Goal: Task Accomplishment & Management: Manage account settings

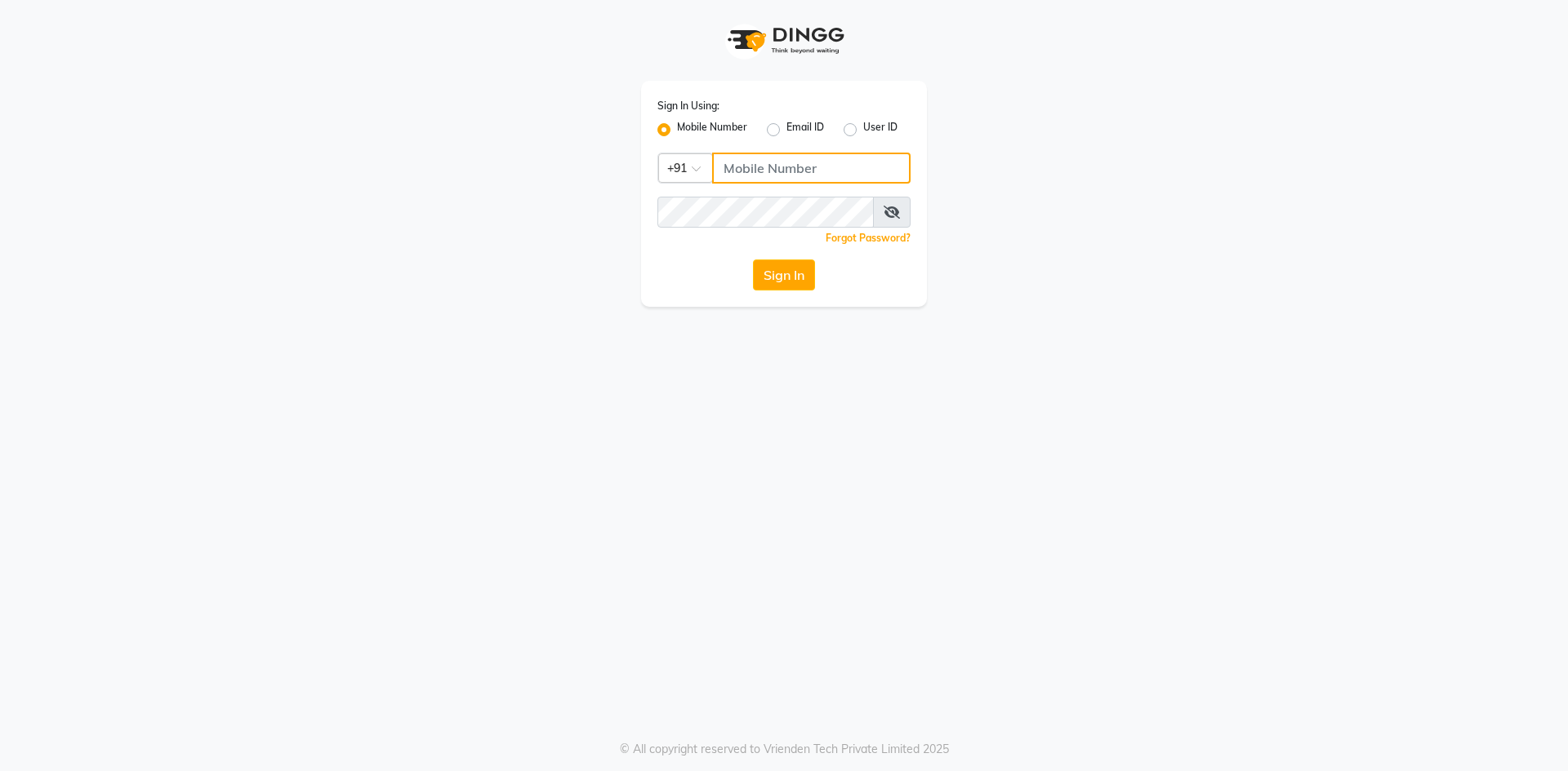
click at [803, 167] on input "Username" at bounding box center [810, 168] width 198 height 31
type input "8400013886"
click at [774, 261] on button "Sign In" at bounding box center [783, 275] width 62 height 31
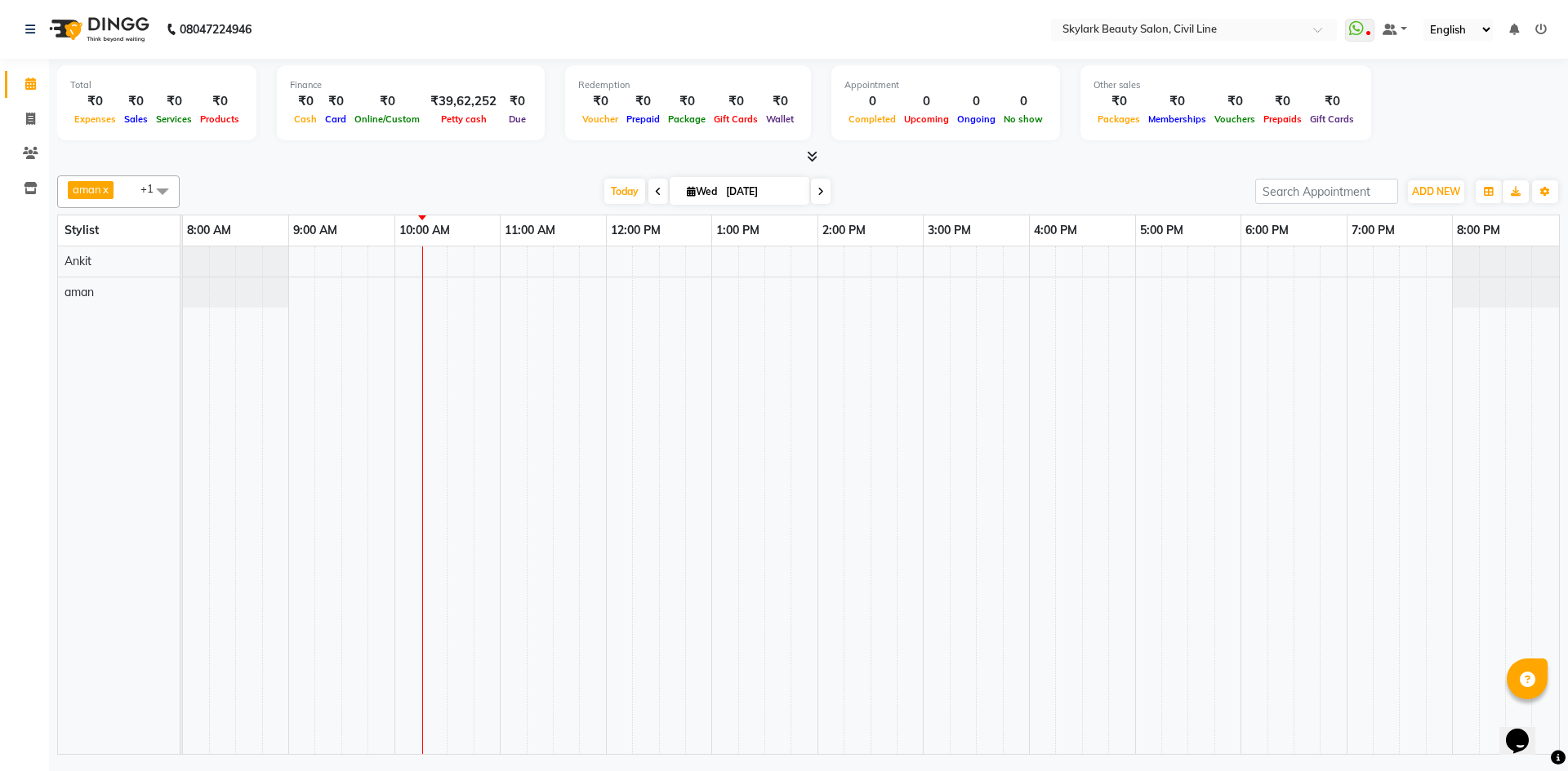
click at [1452, 134] on div "Total ₹0 Expenses ₹0 Sales ₹0 Services ₹0 Products Finance ₹0 Cash ₹0 Card ₹0 O…" at bounding box center [808, 105] width 1502 height 80
click at [1538, 30] on icon at bounding box center [1540, 29] width 12 height 12
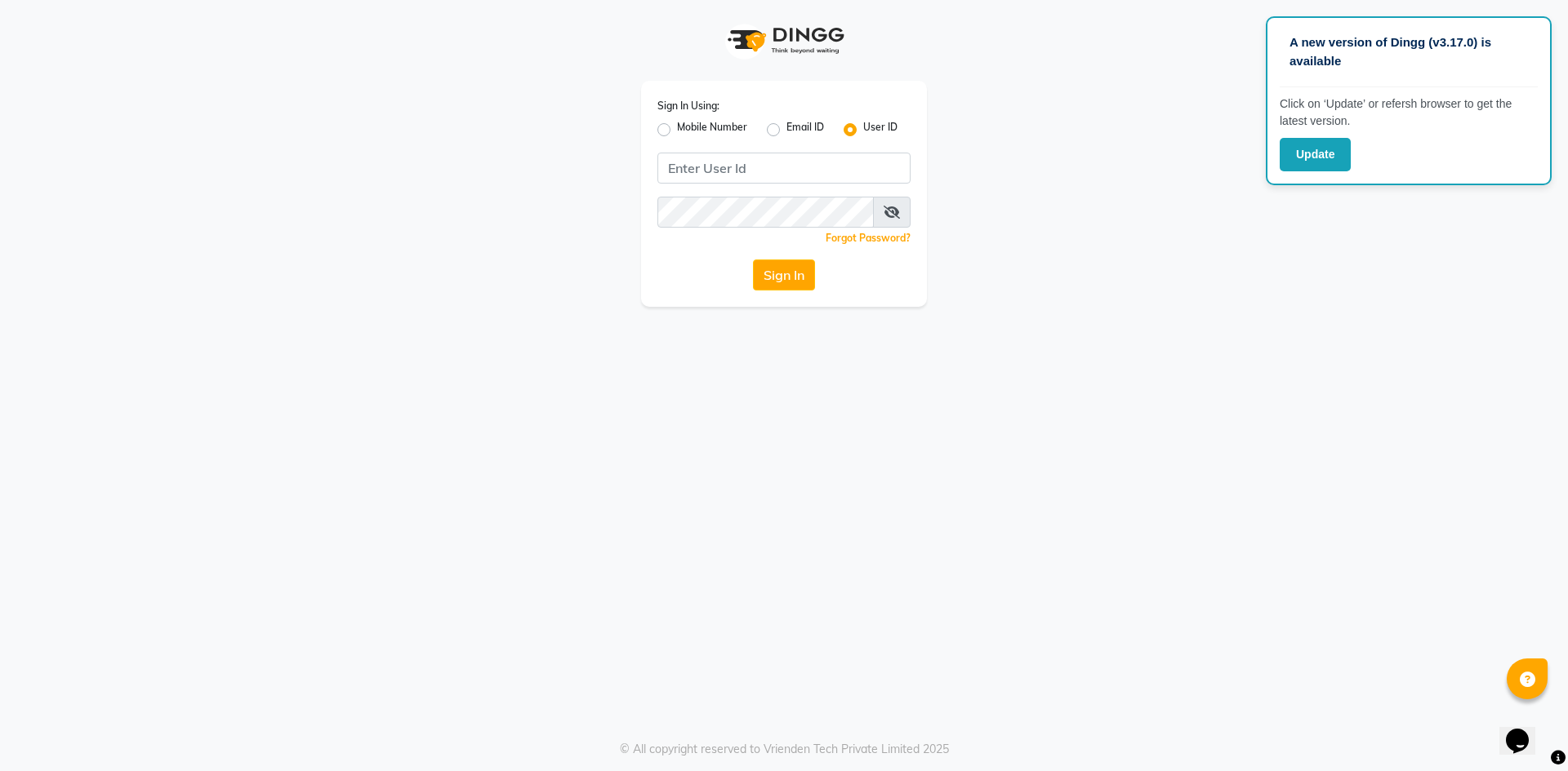
click at [1348, 240] on app-login "Sign In Using: Mobile Number Email ID User ID Remember me Forgot Password? Sign…" at bounding box center [784, 153] width 1568 height 306
click at [1163, 564] on div "A new version of Dingg (v3.17.0) is available Click on ‘Update’ or refersh brow…" at bounding box center [784, 385] width 1568 height 771
click at [1295, 144] on button "Update" at bounding box center [1315, 155] width 71 height 33
